Goal: Navigation & Orientation: Go to known website

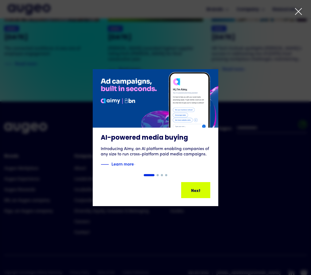
drag, startPoint x: 192, startPoint y: 192, endPoint x: 200, endPoint y: 178, distance: 16.1
click at [192, 192] on div "Next" at bounding box center [191, 190] width 9 height 6
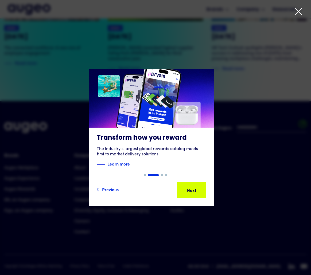
scroll to position [1222, 0]
click at [297, 10] on icon at bounding box center [298, 11] width 6 height 6
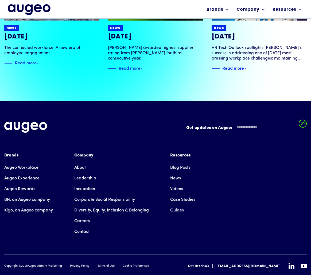
click at [288, 263] on icon at bounding box center [291, 266] width 6 height 6
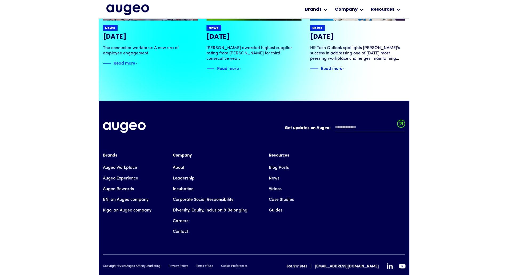
scroll to position [1222, 0]
